Goal: Information Seeking & Learning: Learn about a topic

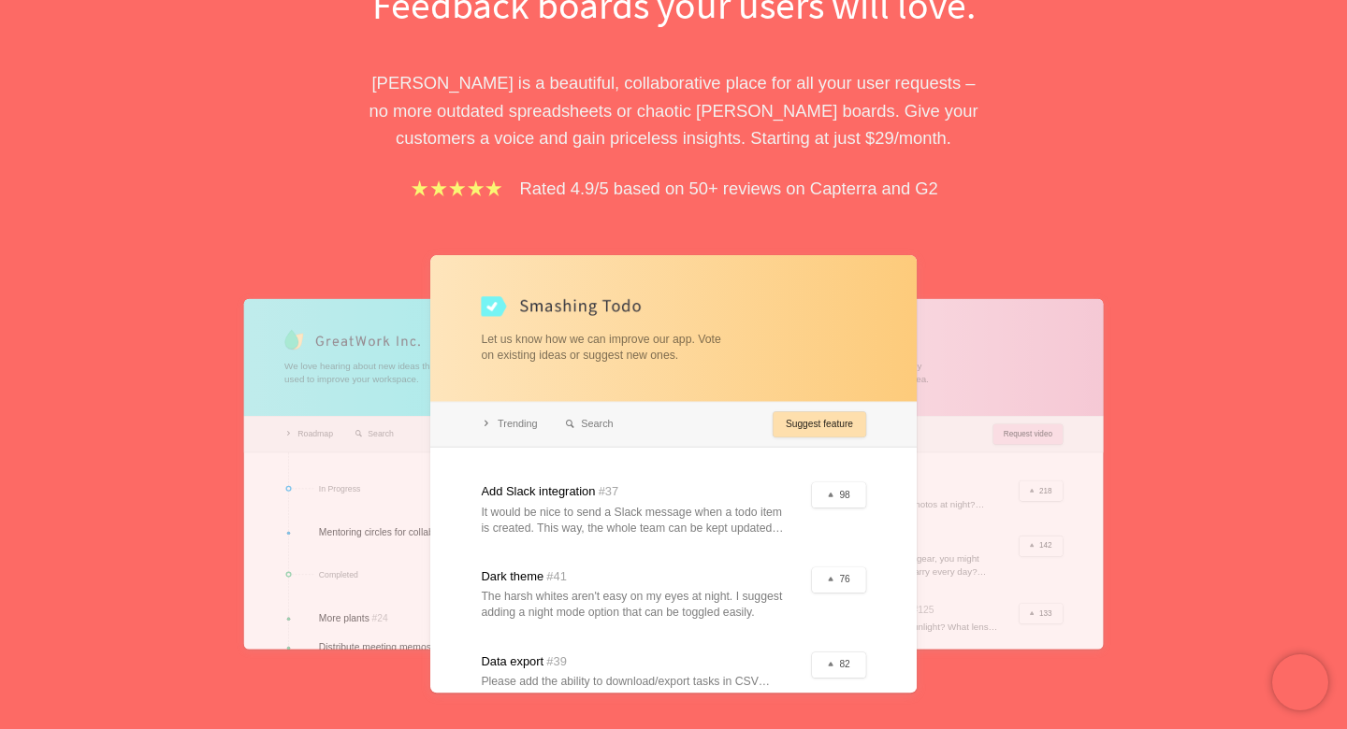
scroll to position [319, 0]
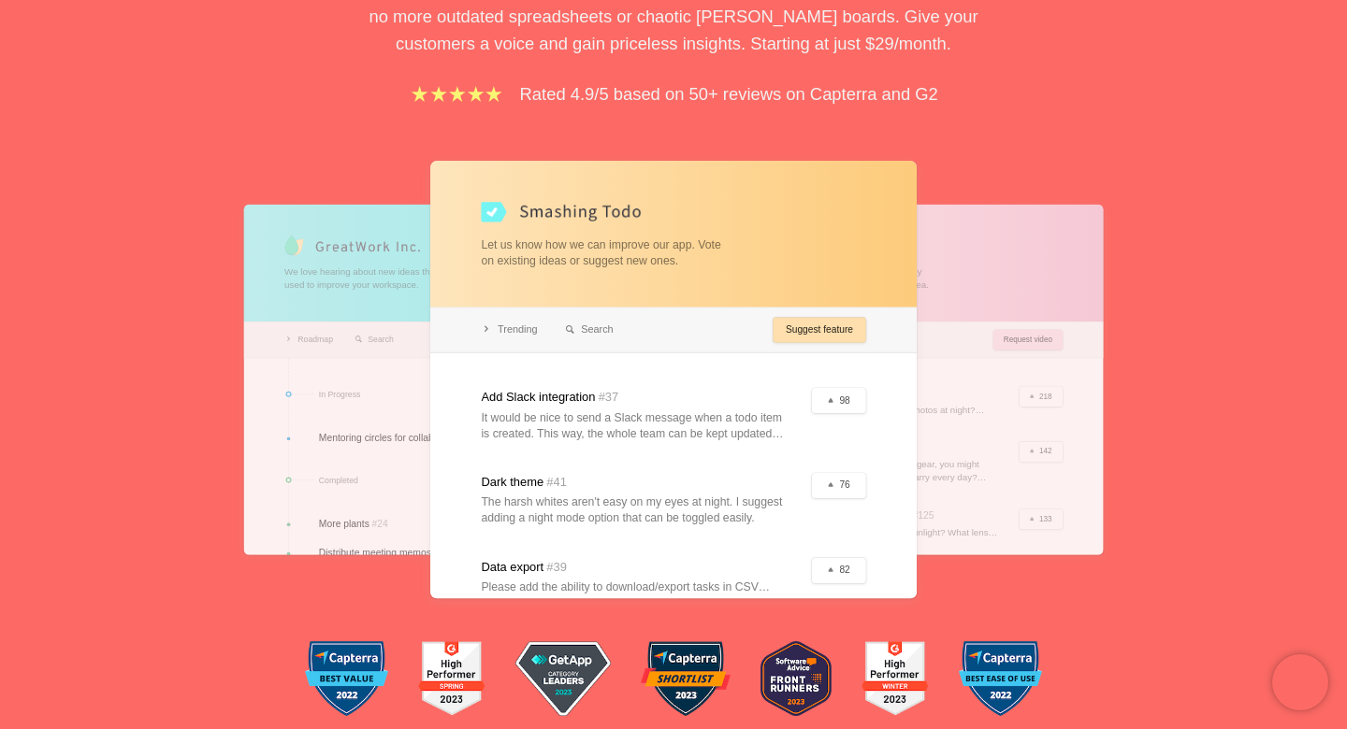
click at [1028, 313] on div at bounding box center [907, 379] width 389 height 350
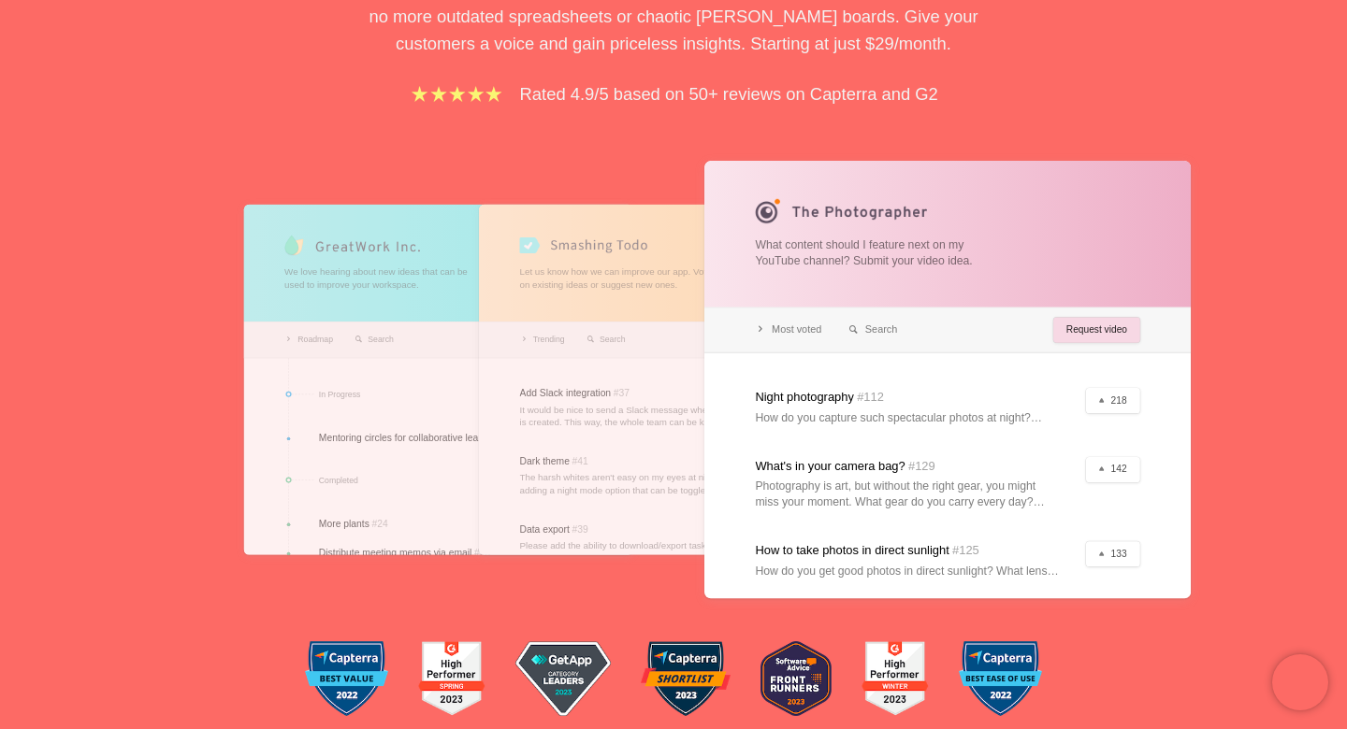
click at [407, 354] on div at bounding box center [438, 379] width 389 height 350
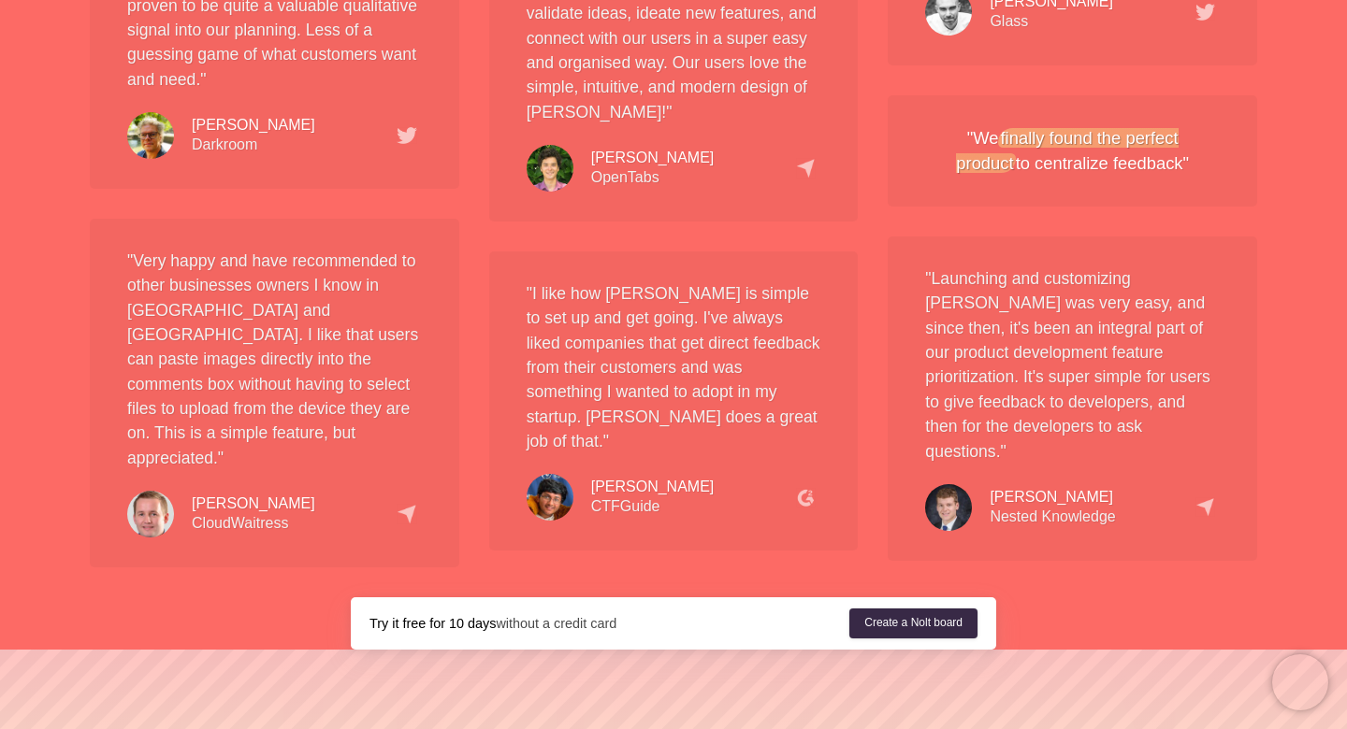
scroll to position [3496, 0]
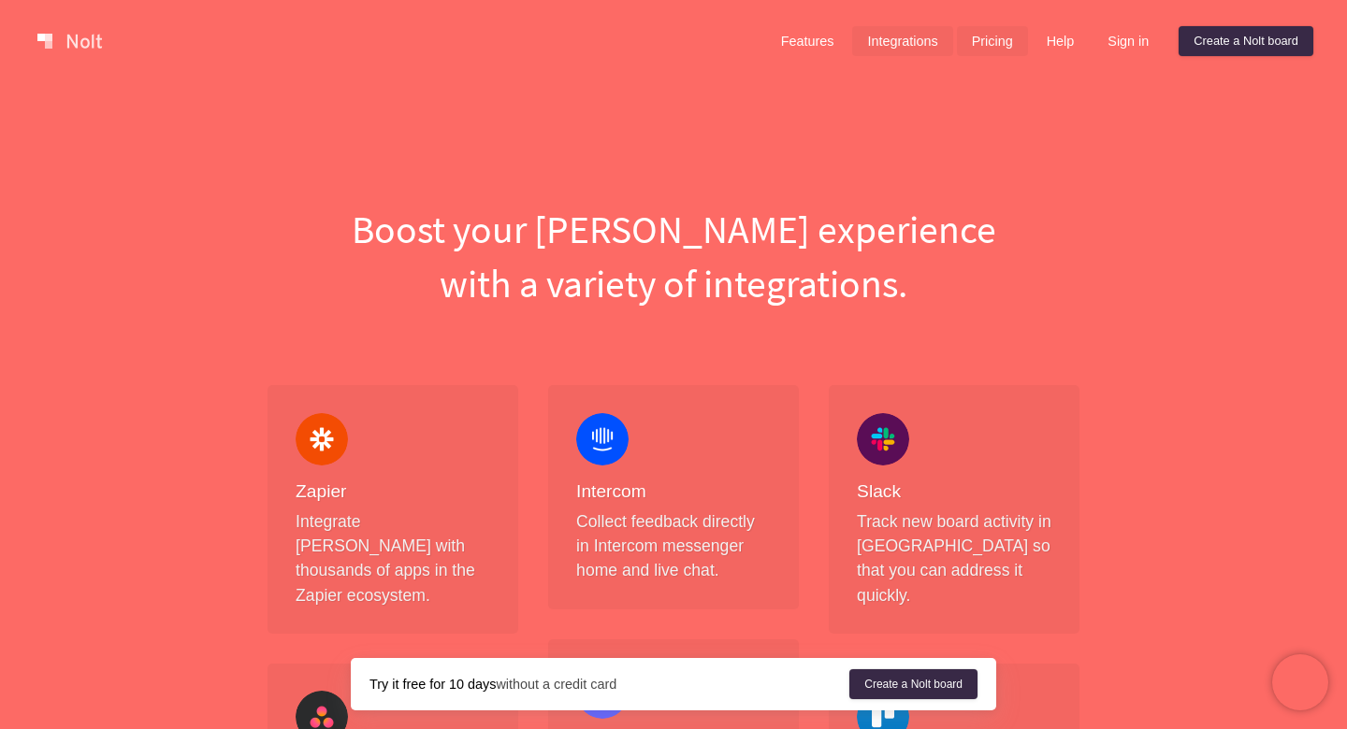
click at [975, 42] on link "Pricing" at bounding box center [992, 41] width 71 height 30
